Goal: Task Accomplishment & Management: Use online tool/utility

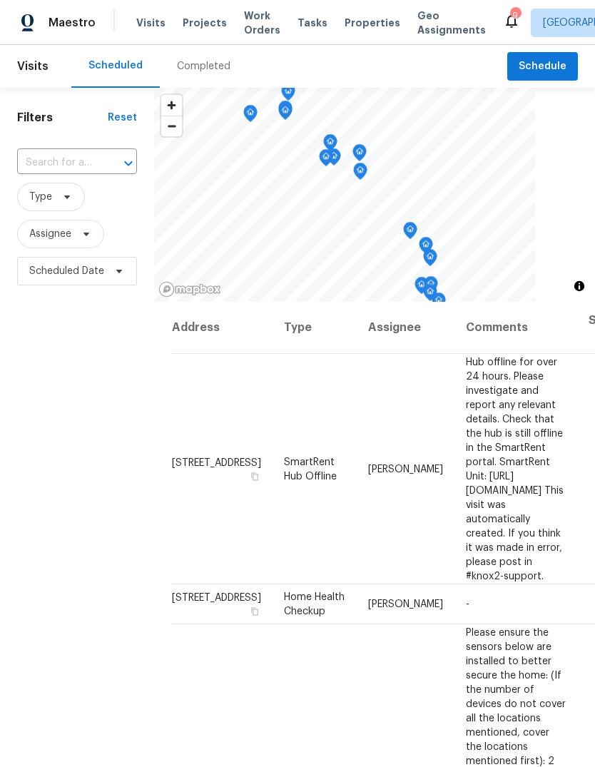
click at [244, 21] on span "Work Orders" at bounding box center [262, 23] width 36 height 29
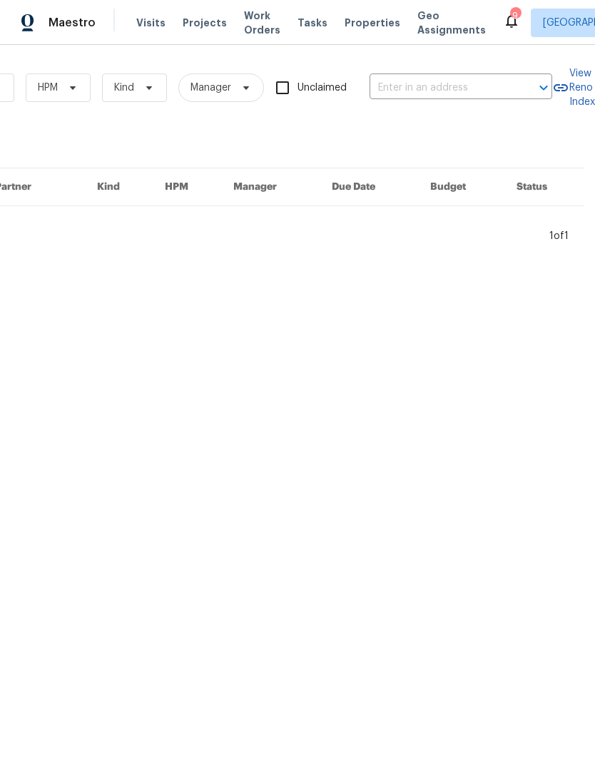
scroll to position [0, 235]
click at [433, 81] on input "text" at bounding box center [440, 88] width 143 height 22
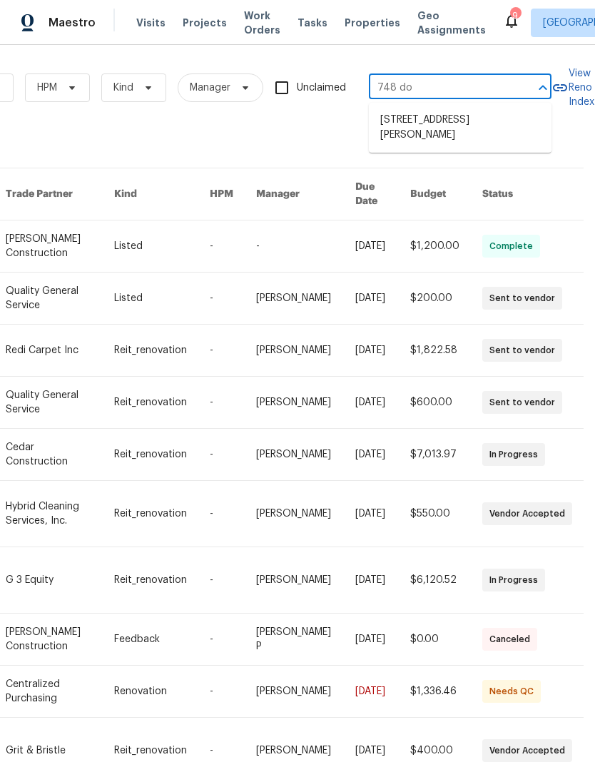
type input "748 dou"
click at [494, 119] on li "[STREET_ADDRESS][PERSON_NAME]" at bounding box center [460, 127] width 183 height 39
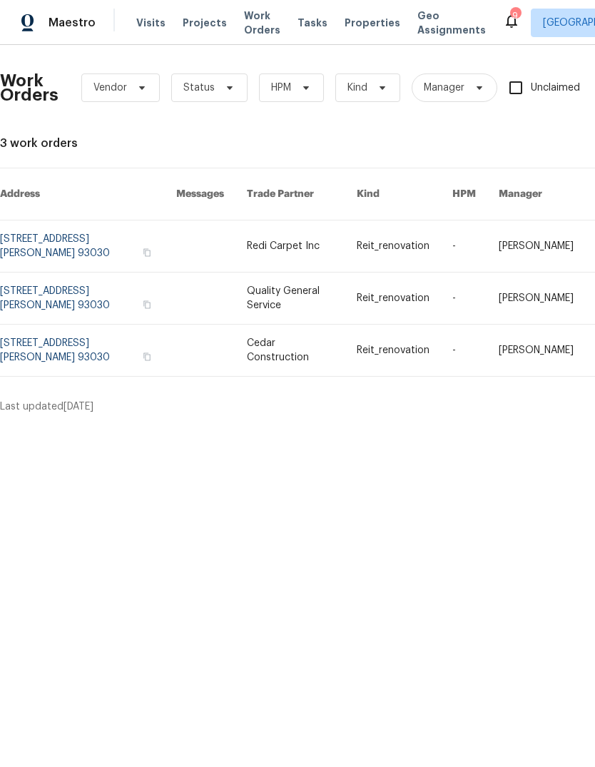
click at [39, 232] on link at bounding box center [88, 245] width 176 height 51
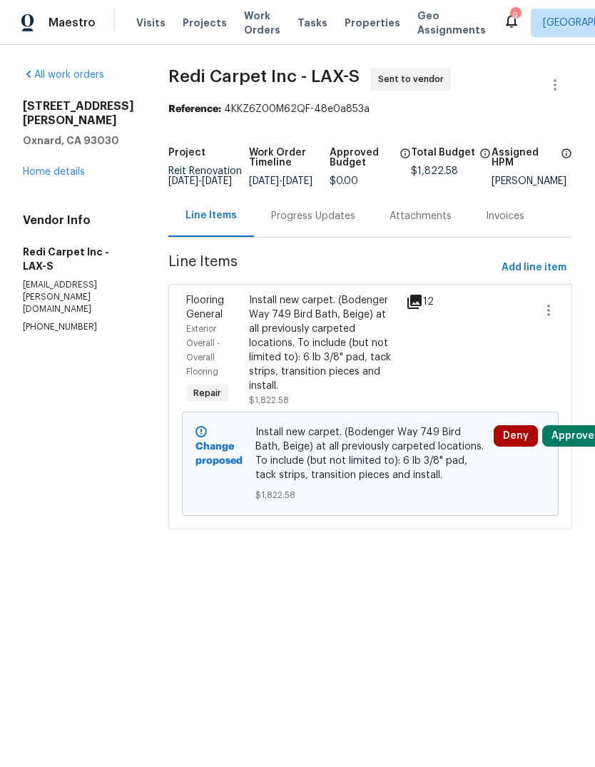
click at [55, 167] on link "Home details" at bounding box center [54, 172] width 62 height 10
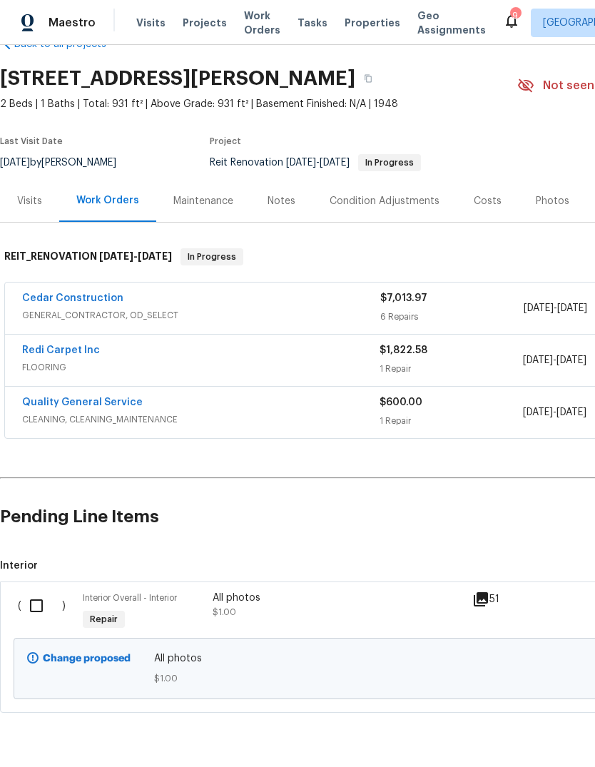
scroll to position [36, 0]
click at [265, 309] on span "GENERAL_CONTRACTOR, OD_SELECT" at bounding box center [201, 316] width 358 height 14
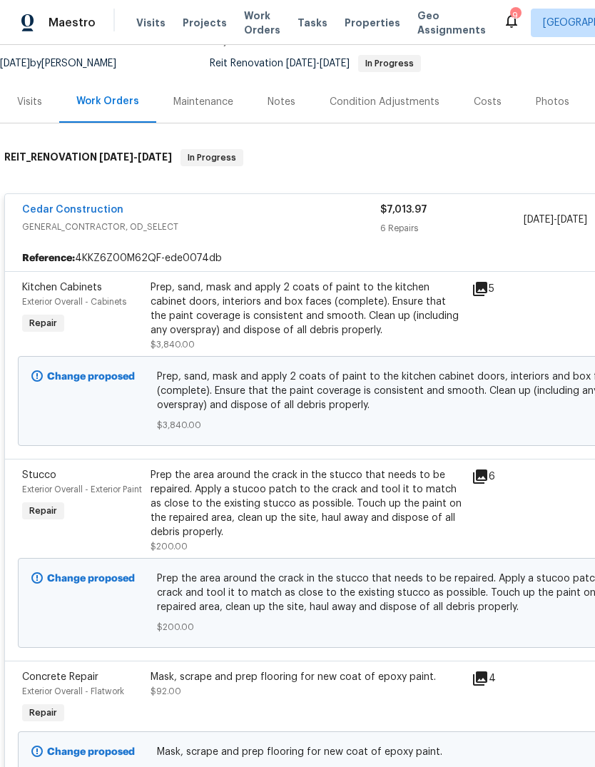
scroll to position [0, 0]
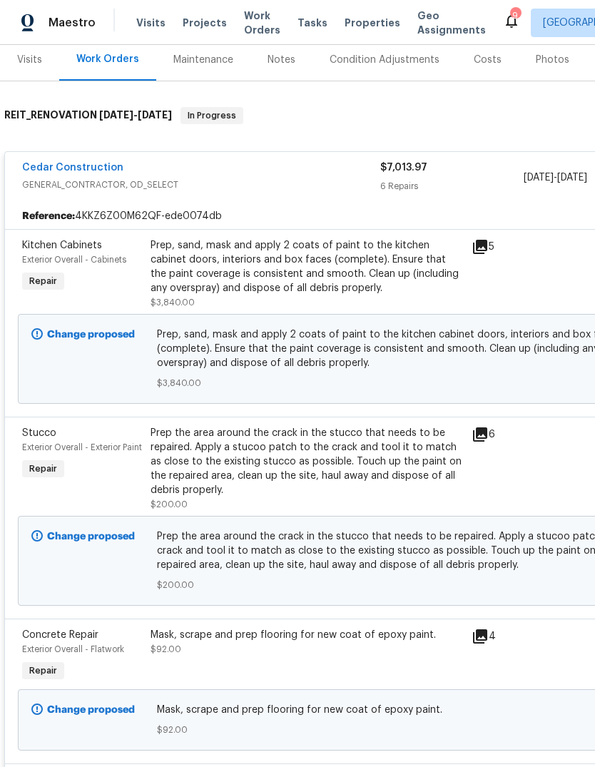
click at [527, 416] on div "Stucco Exterior Overall - Exterior Paint Repair Prep the area around the crack …" at bounding box center [403, 517] width 796 height 202
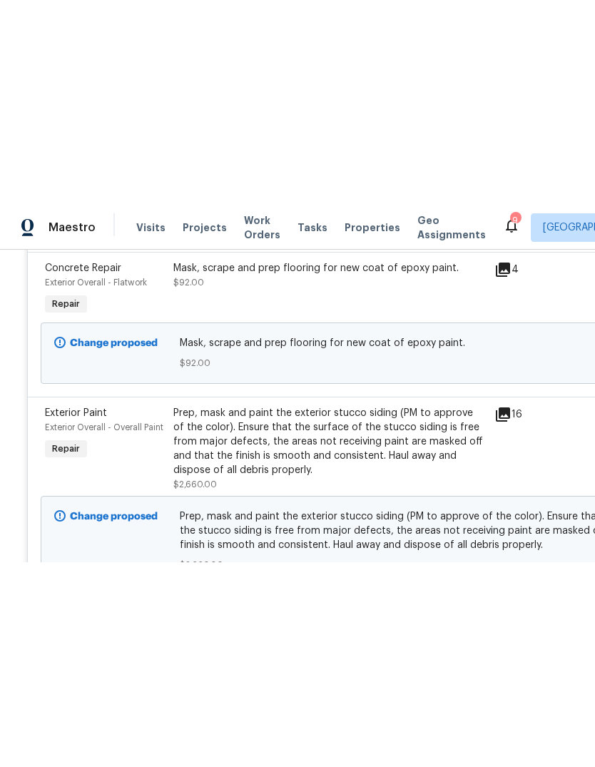
scroll to position [1, 0]
